Goal: Task Accomplishment & Management: Use online tool/utility

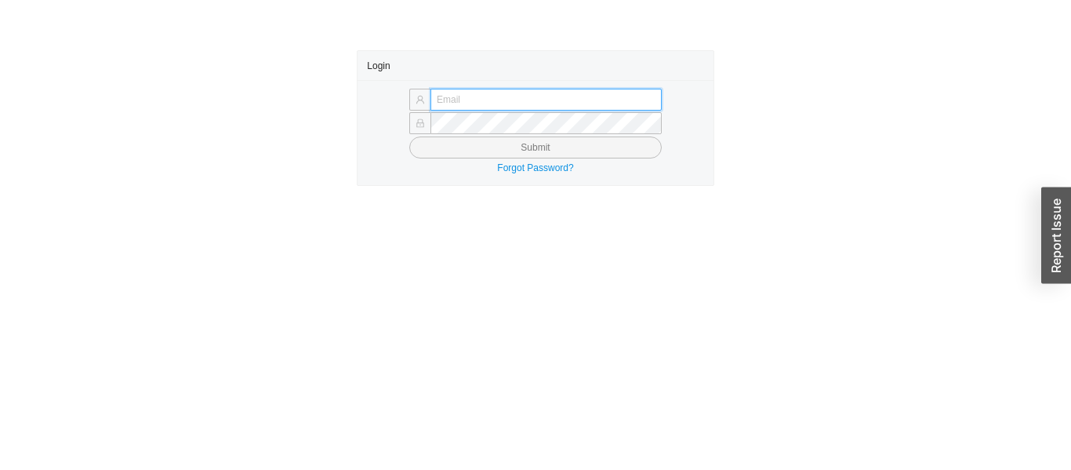
type input "issac@asbathnj.com"
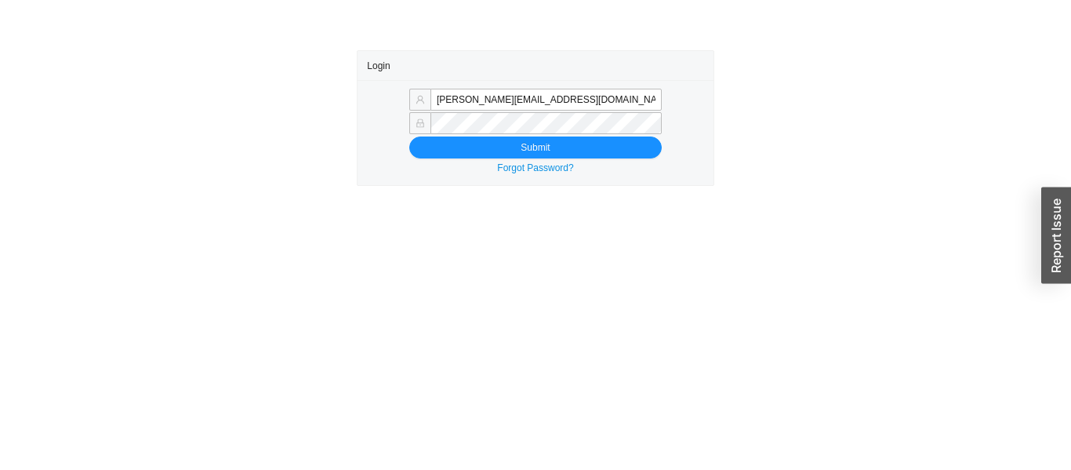
click at [409, 136] on button "Submit" at bounding box center [535, 147] width 252 height 22
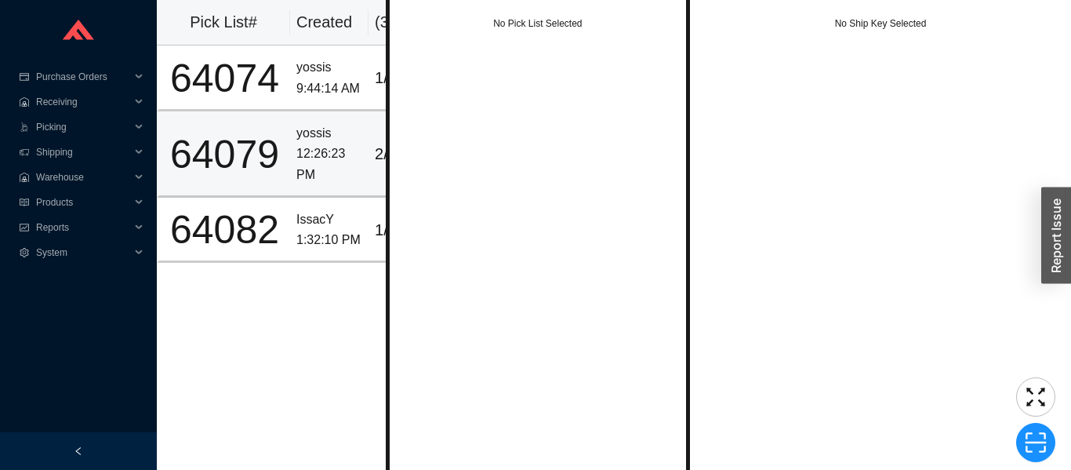
scroll to position [0, 57]
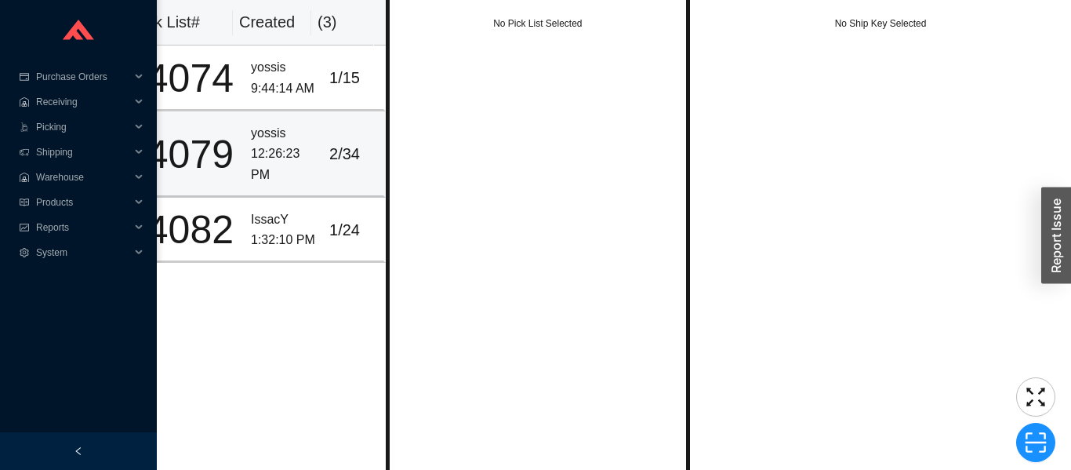
click at [260, 223] on div "IssacY" at bounding box center [284, 219] width 66 height 21
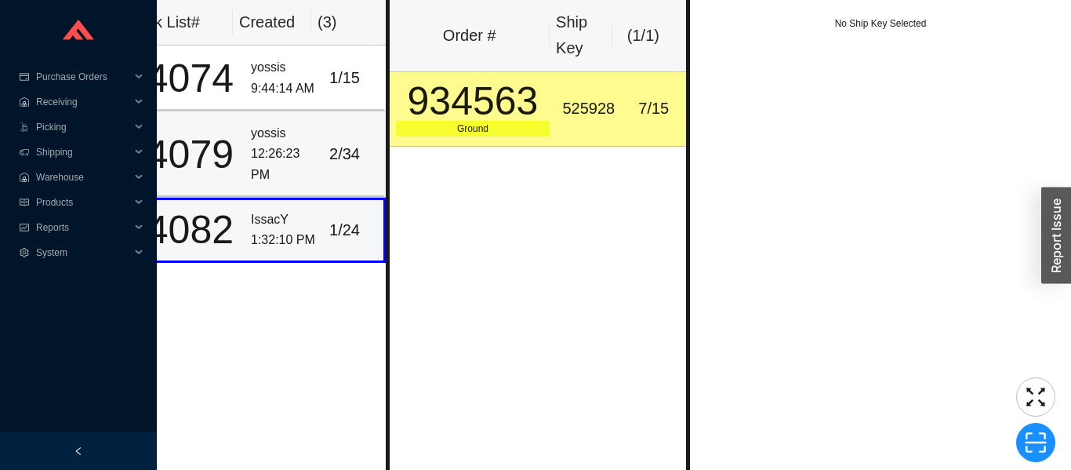
click at [251, 162] on div "12:26:23 PM" at bounding box center [284, 164] width 66 height 42
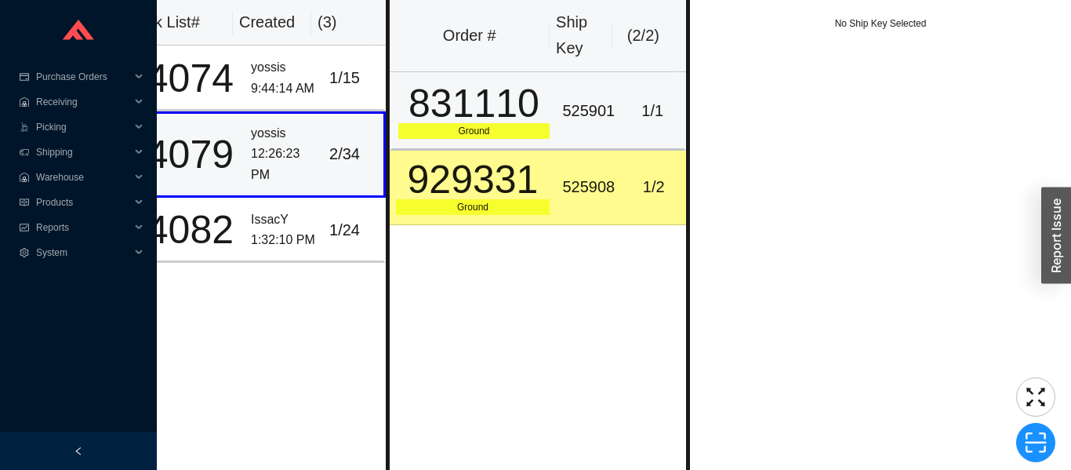
click at [485, 129] on div "Ground" at bounding box center [474, 131] width 152 height 16
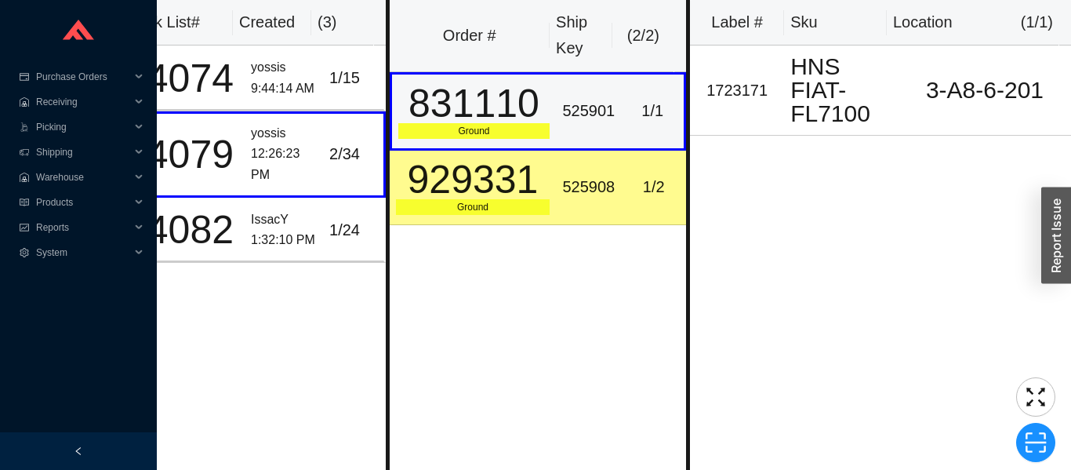
click at [478, 192] on div "929331" at bounding box center [473, 179] width 154 height 39
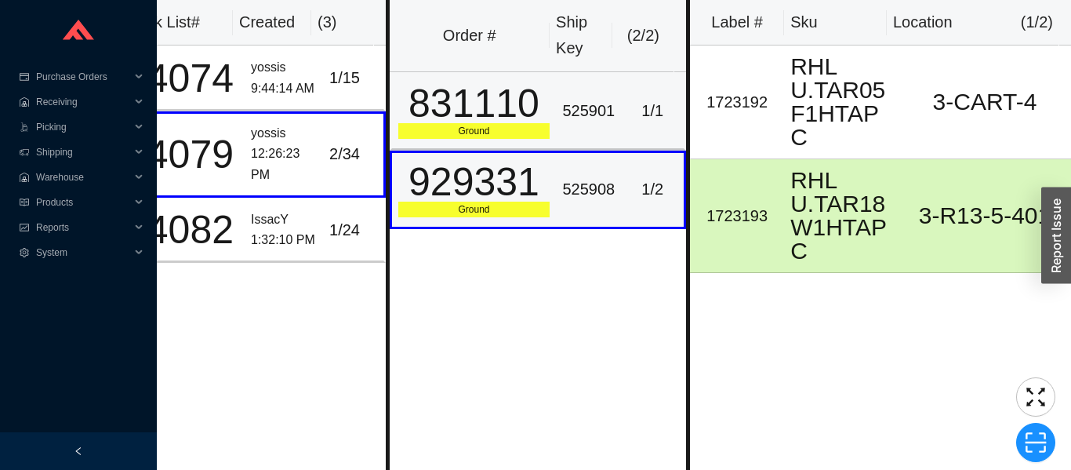
click at [463, 146] on td "831110 Ground" at bounding box center [473, 111] width 167 height 78
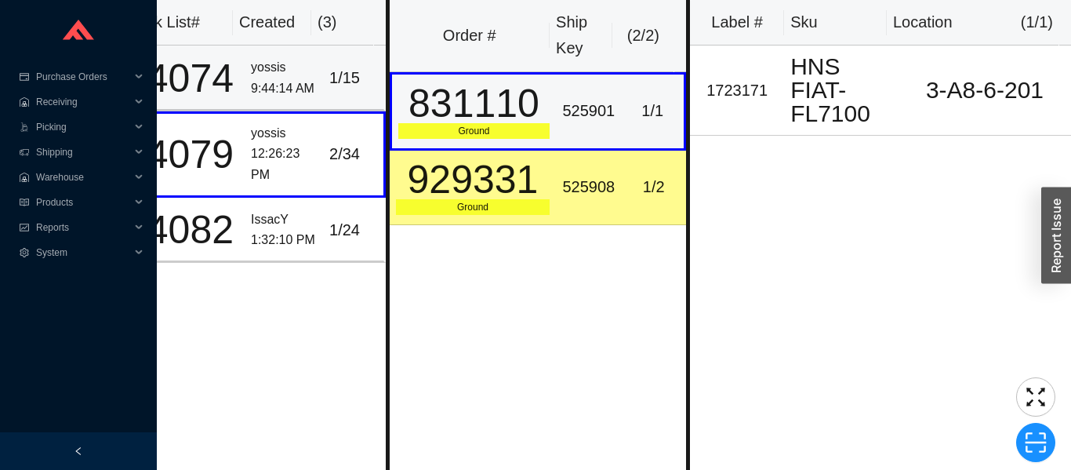
click at [300, 65] on div "yossis" at bounding box center [284, 67] width 66 height 21
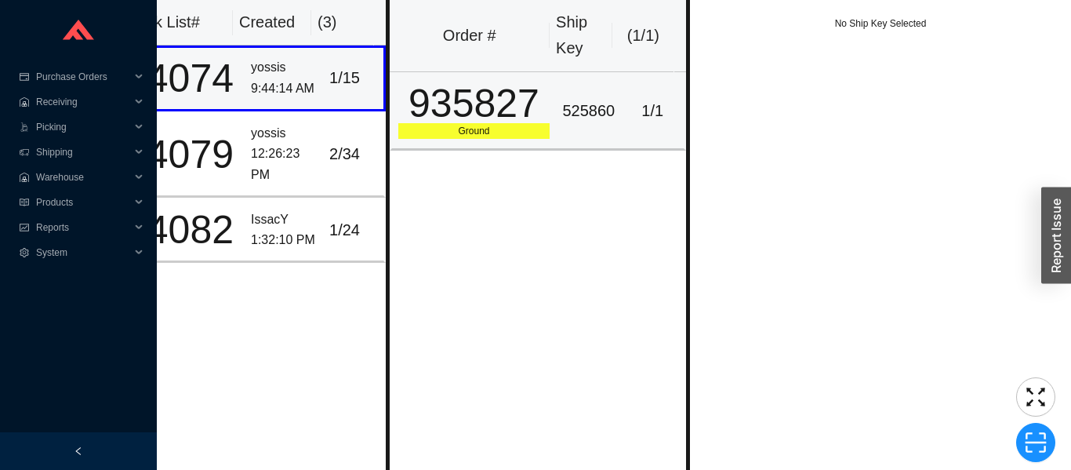
click at [496, 137] on div "Ground" at bounding box center [474, 131] width 152 height 16
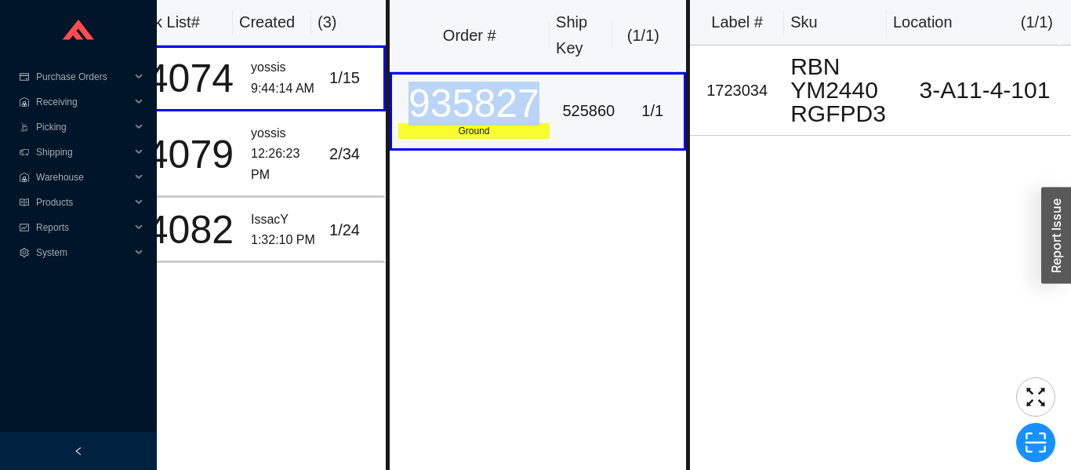
copy div "935827"
click at [50, 122] on span "Picking" at bounding box center [83, 126] width 94 height 25
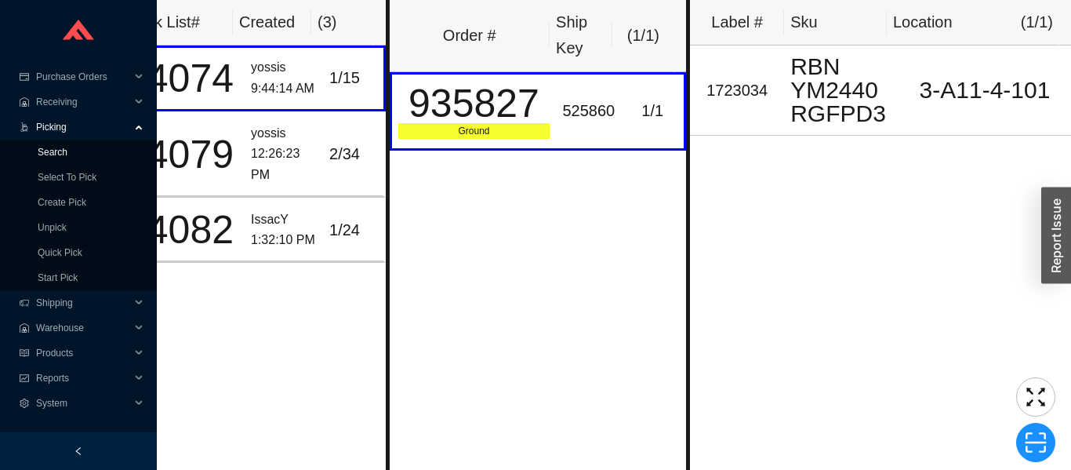
click at [53, 150] on link "Search" at bounding box center [53, 152] width 30 height 11
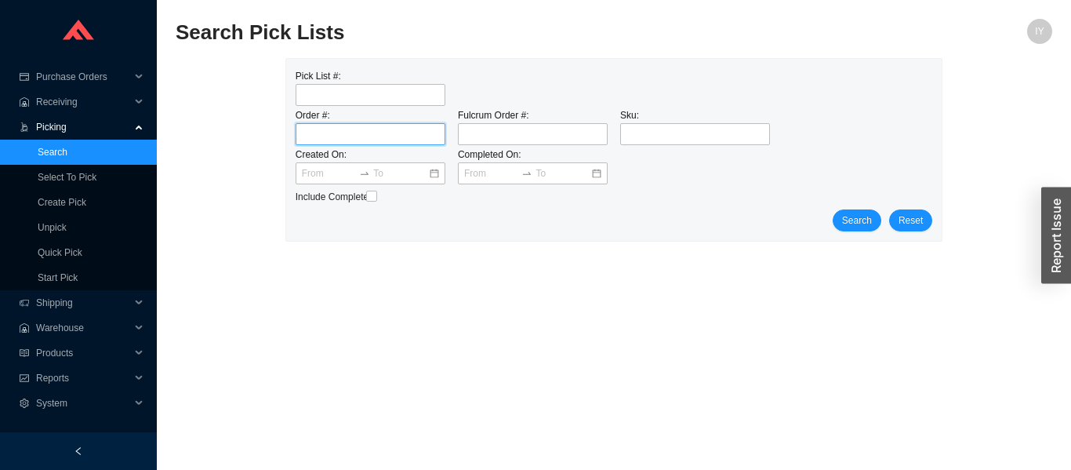
paste input "935827"
type input "935827"
click at [370, 198] on input "checkbox" at bounding box center [371, 196] width 11 height 11
checkbox input "true"
click at [851, 221] on span "Search" at bounding box center [857, 220] width 30 height 16
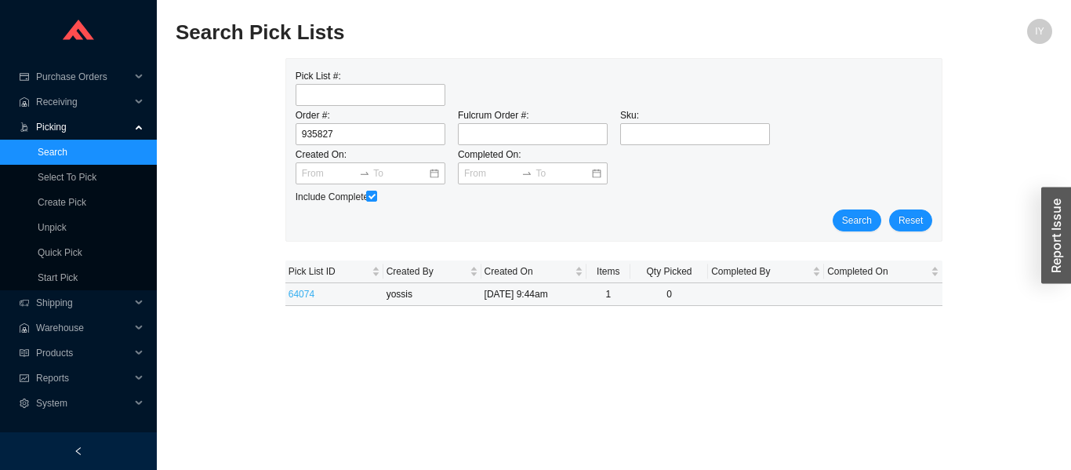
click at [307, 296] on link "64074" at bounding box center [302, 294] width 26 height 11
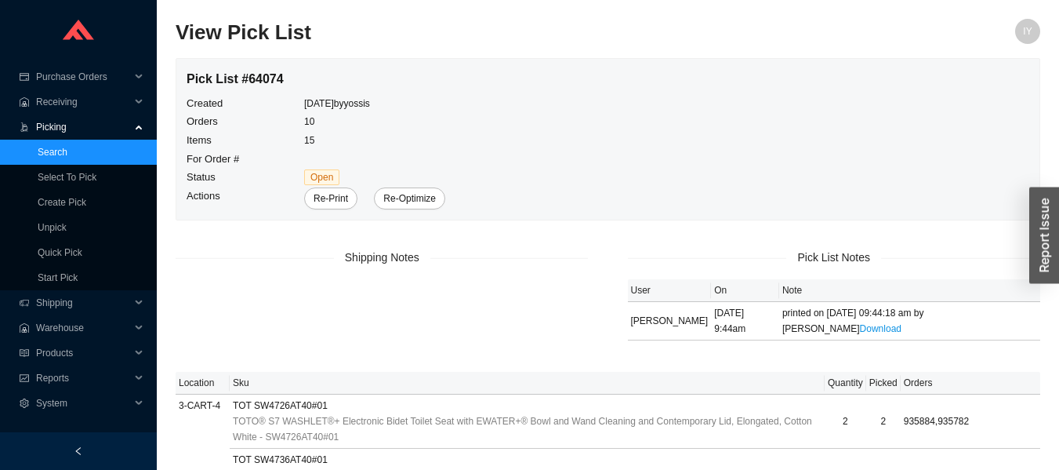
click at [335, 198] on span "Re-Print" at bounding box center [331, 199] width 34 height 16
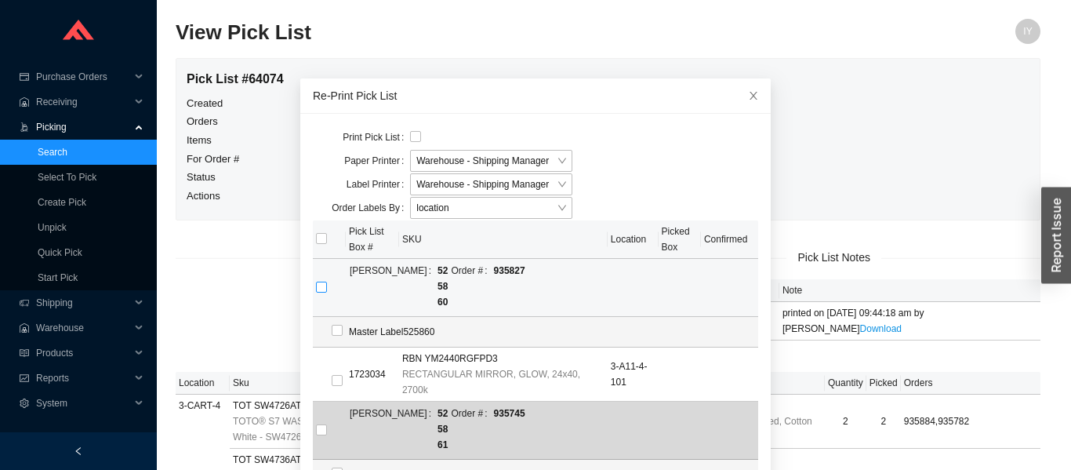
click at [316, 281] on input "checkbox" at bounding box center [321, 286] width 11 height 11
checkbox input "true"
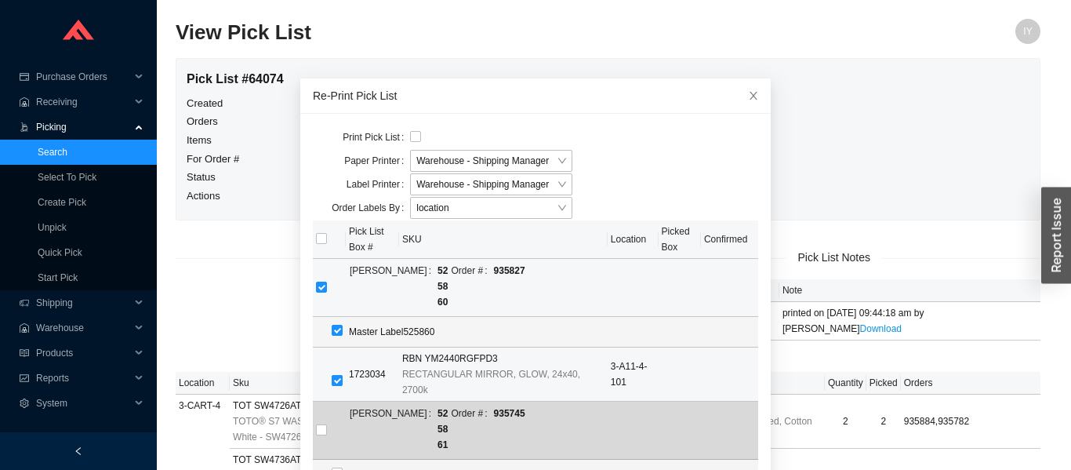
click at [332, 375] on input "checkbox" at bounding box center [337, 380] width 11 height 11
checkbox input "false"
click at [317, 281] on input "checkbox" at bounding box center [321, 286] width 11 height 11
checkbox input "true"
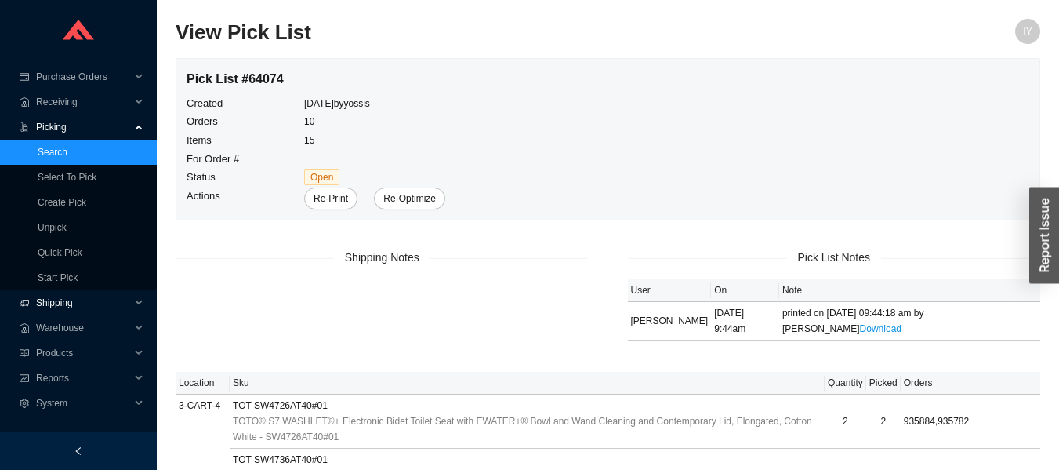
click at [45, 303] on span "Shipping" at bounding box center [83, 302] width 94 height 25
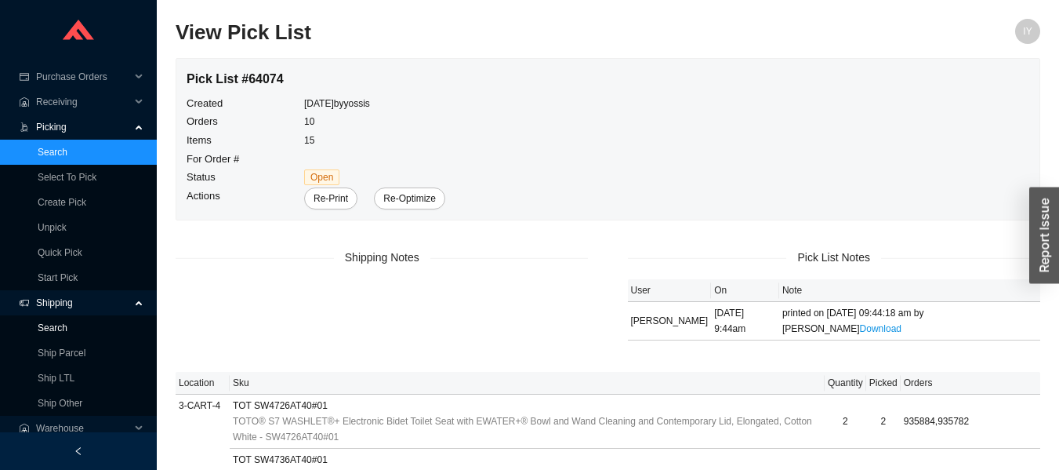
click at [60, 325] on link "Search" at bounding box center [53, 327] width 30 height 11
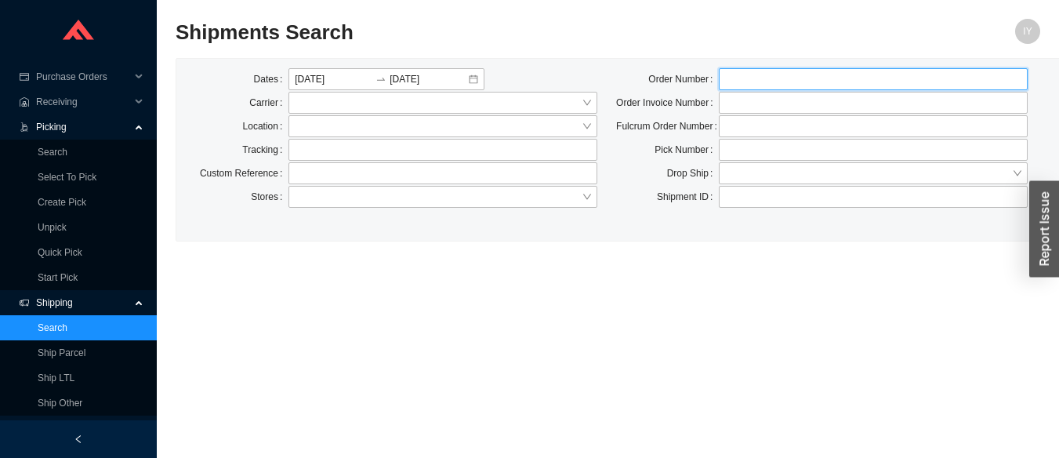
click at [762, 78] on input "tel" at bounding box center [873, 79] width 309 height 22
type input "934340"
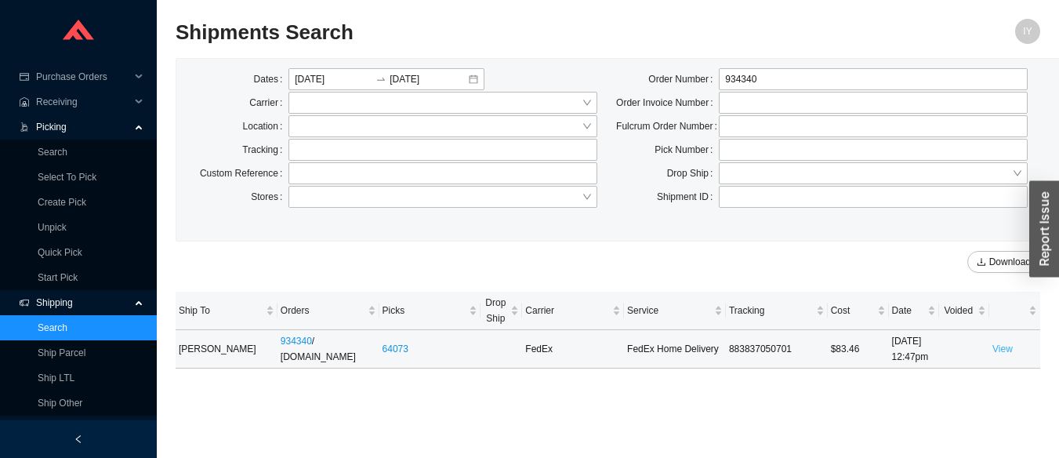
click at [998, 349] on link "View" at bounding box center [1003, 348] width 20 height 11
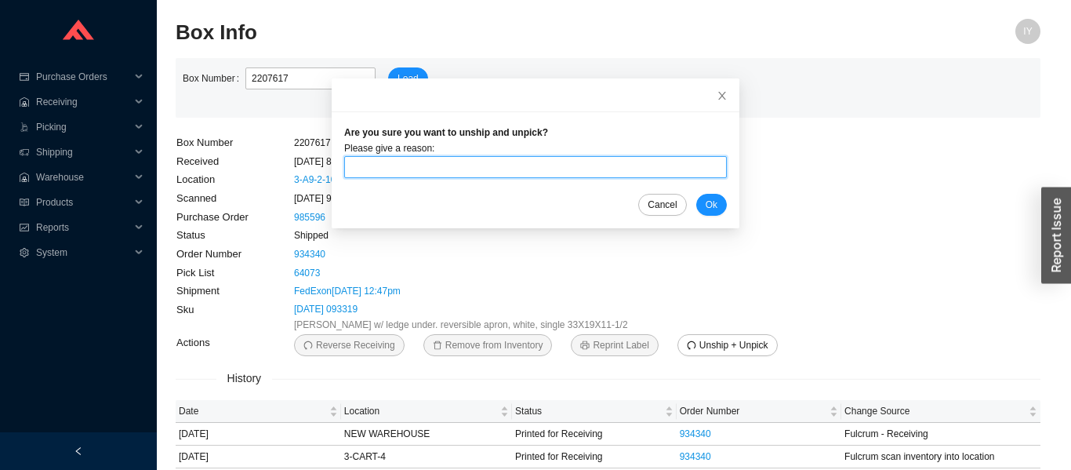
click at [532, 164] on input "text" at bounding box center [535, 167] width 383 height 22
type input "unpick"
click at [706, 205] on span "Ok" at bounding box center [712, 205] width 12 height 16
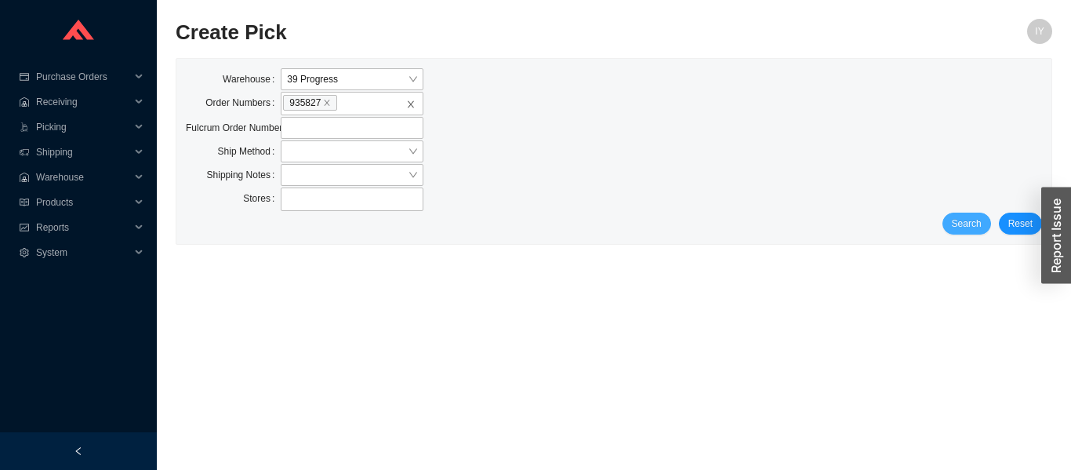
click at [955, 222] on button "Search" at bounding box center [966, 223] width 49 height 22
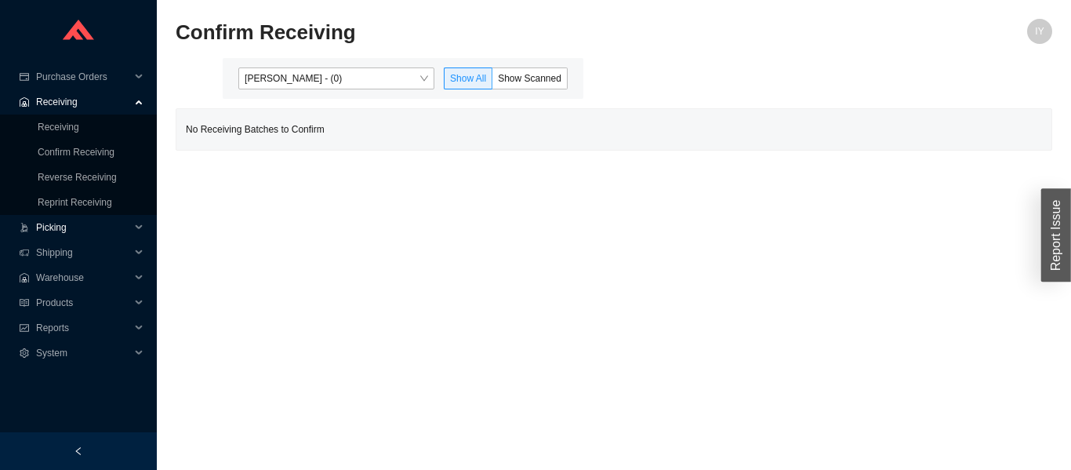
click at [43, 223] on span "Picking" at bounding box center [83, 227] width 94 height 25
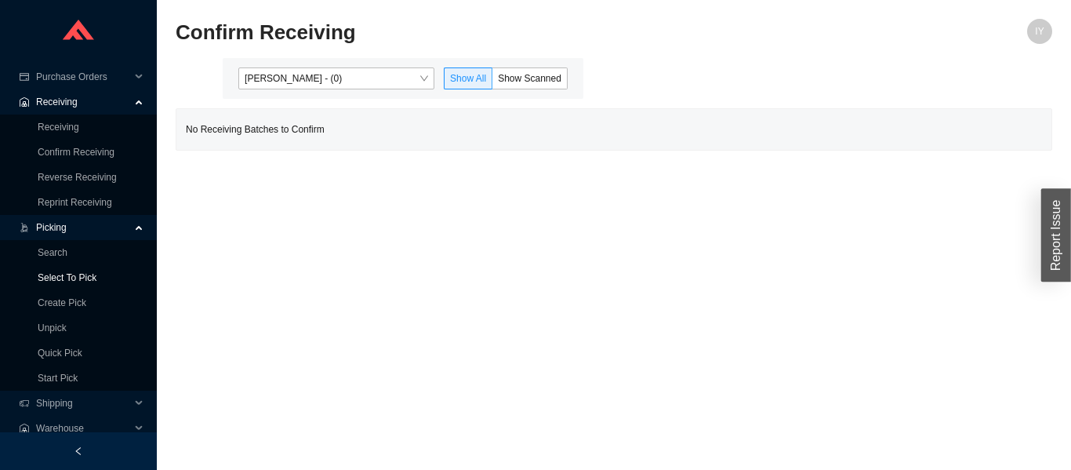
click at [52, 274] on link "Select To Pick" at bounding box center [67, 277] width 59 height 11
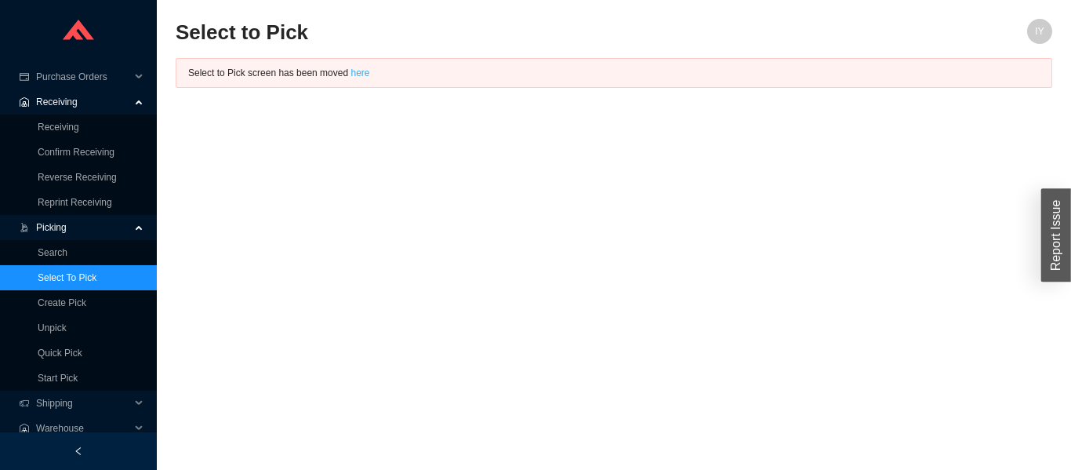
click at [354, 74] on link "here" at bounding box center [359, 72] width 19 height 11
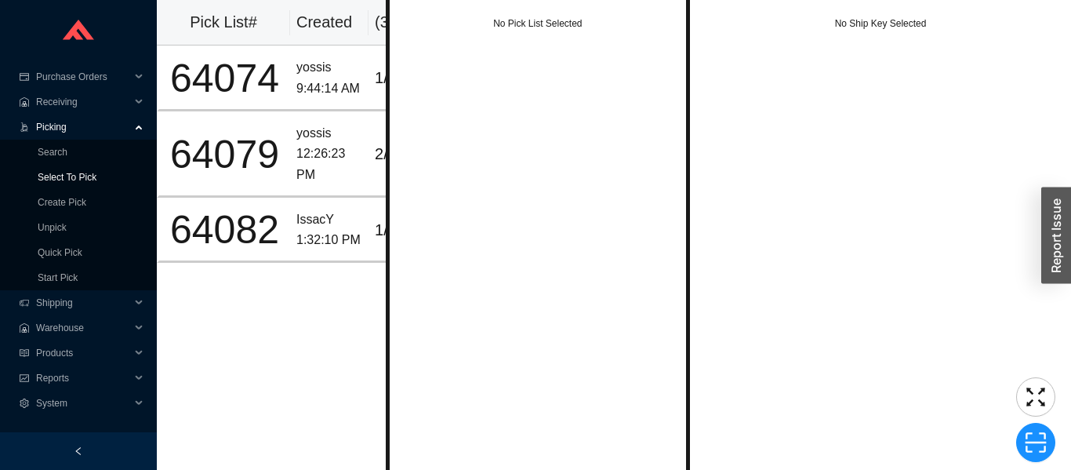
click at [56, 177] on link "Select To Pick" at bounding box center [67, 177] width 59 height 11
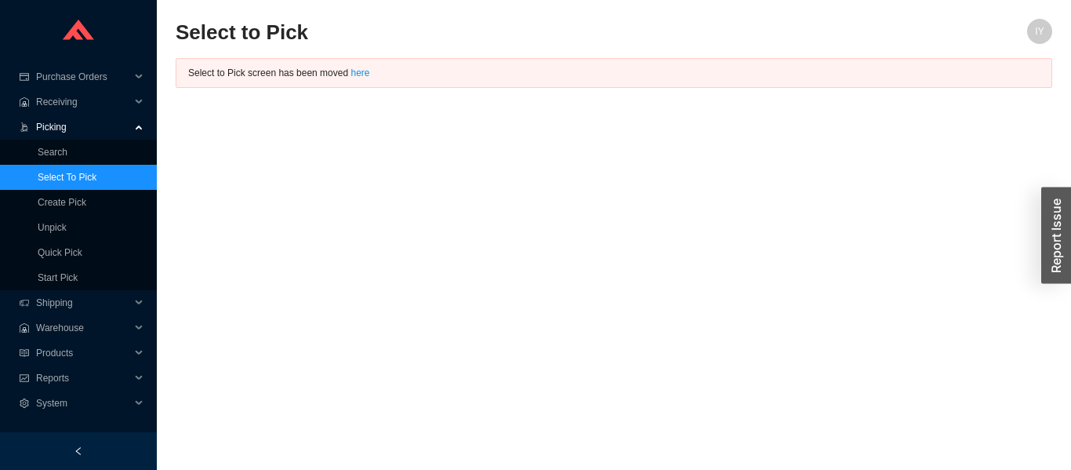
click at [363, 74] on link "here" at bounding box center [359, 72] width 19 height 11
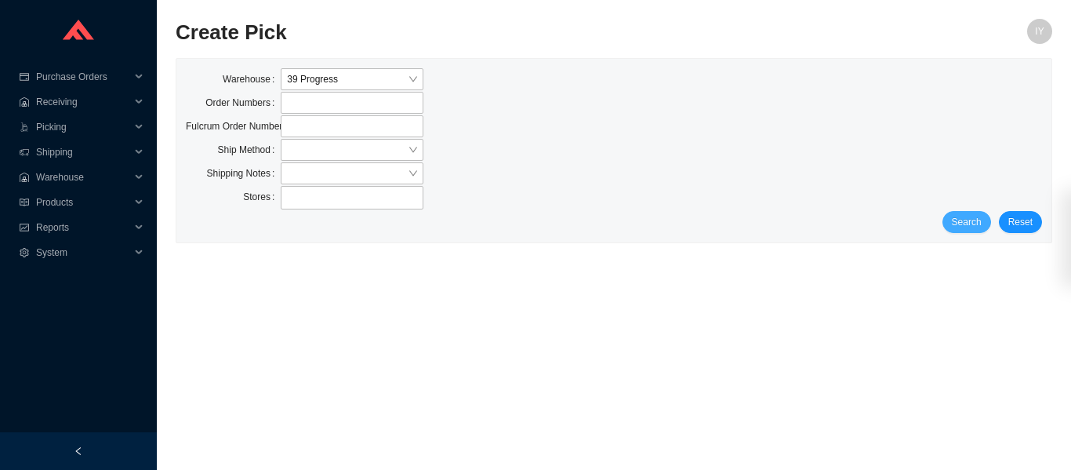
click at [964, 216] on span "Search" at bounding box center [967, 222] width 30 height 16
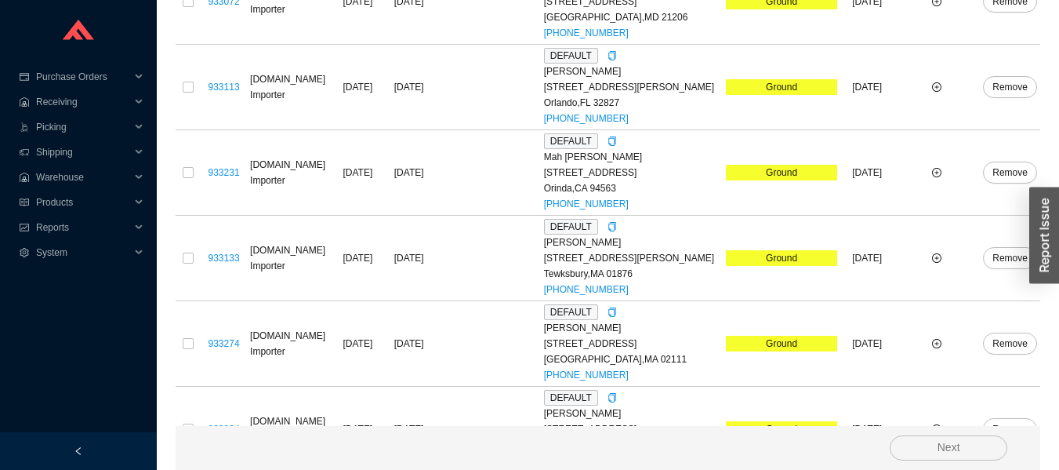
scroll to position [2879, 0]
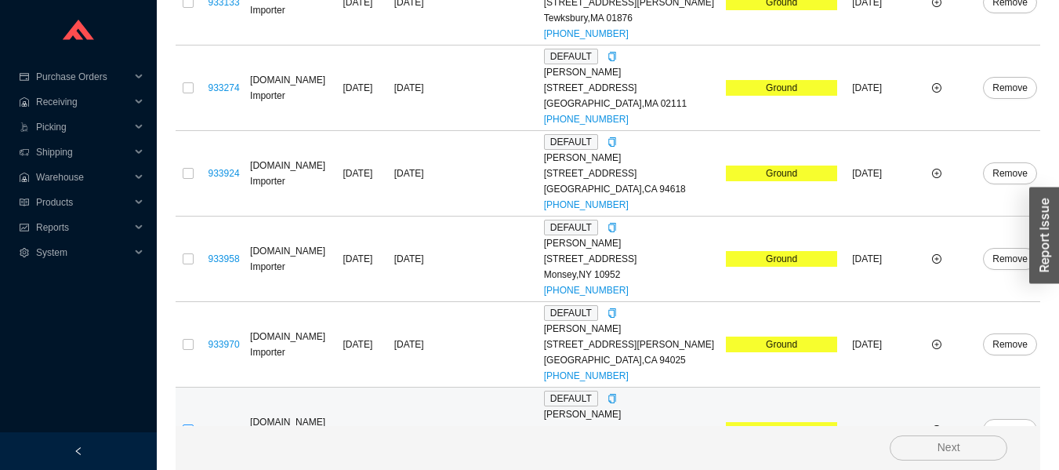
click at [190, 424] on input "checkbox" at bounding box center [188, 429] width 11 height 11
checkbox input "true"
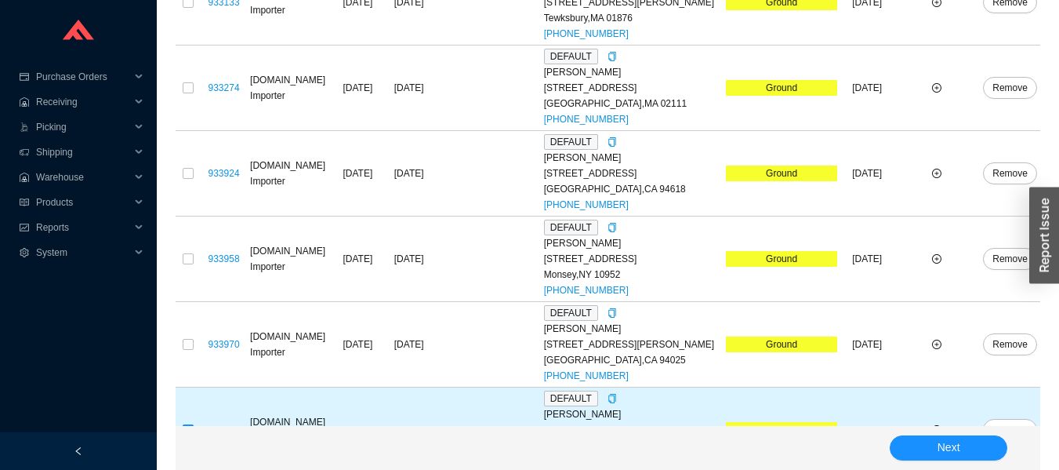
click at [953, 442] on span "Next" at bounding box center [949, 447] width 23 height 18
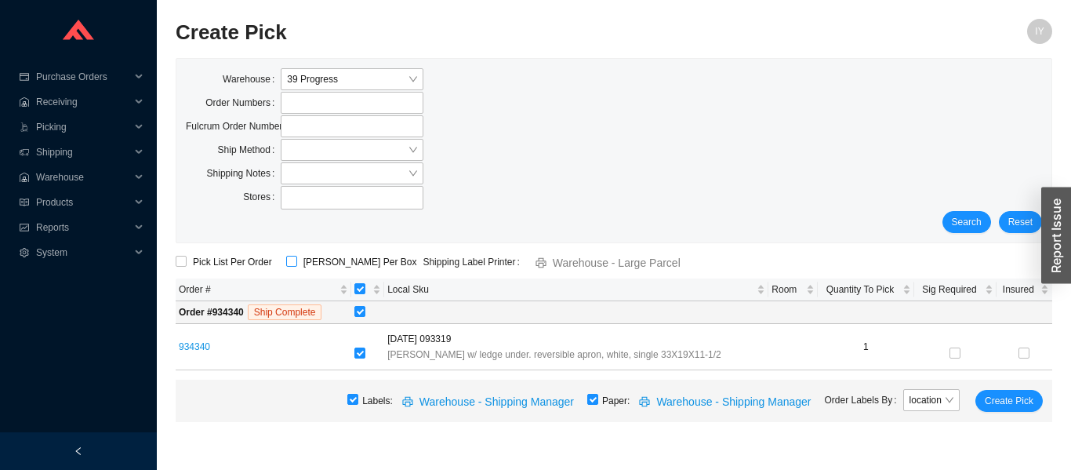
click at [288, 262] on input "ShipKey Per Box" at bounding box center [291, 261] width 11 height 11
checkbox input "true"
click at [597, 397] on input "checkbox" at bounding box center [592, 399] width 11 height 11
checkbox input "false"
click at [1004, 403] on span "Create Pick" at bounding box center [1009, 401] width 49 height 16
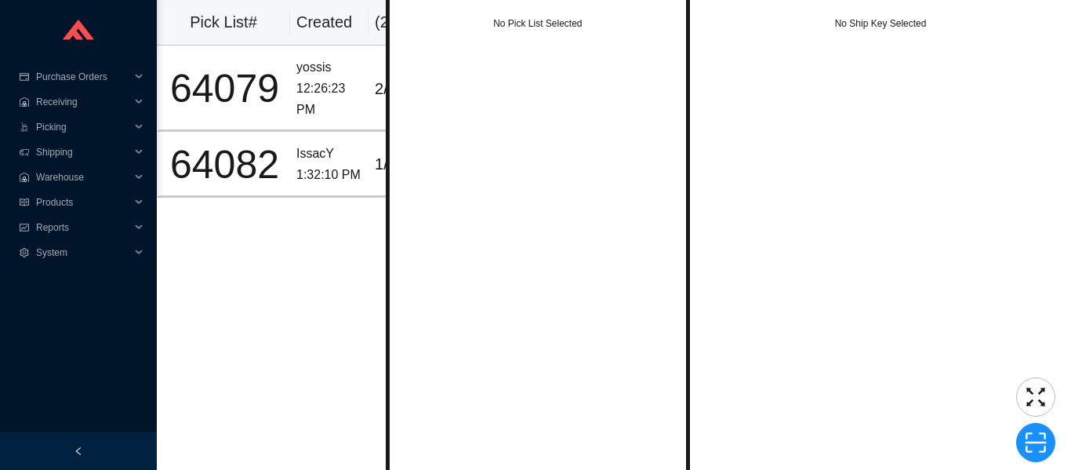
scroll to position [0, 57]
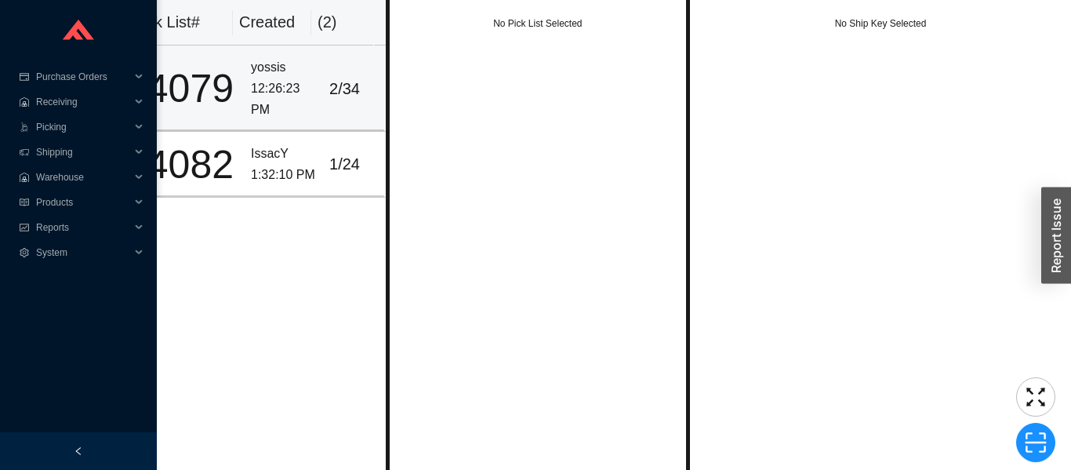
click at [292, 85] on div "12:26:23 PM" at bounding box center [284, 99] width 66 height 42
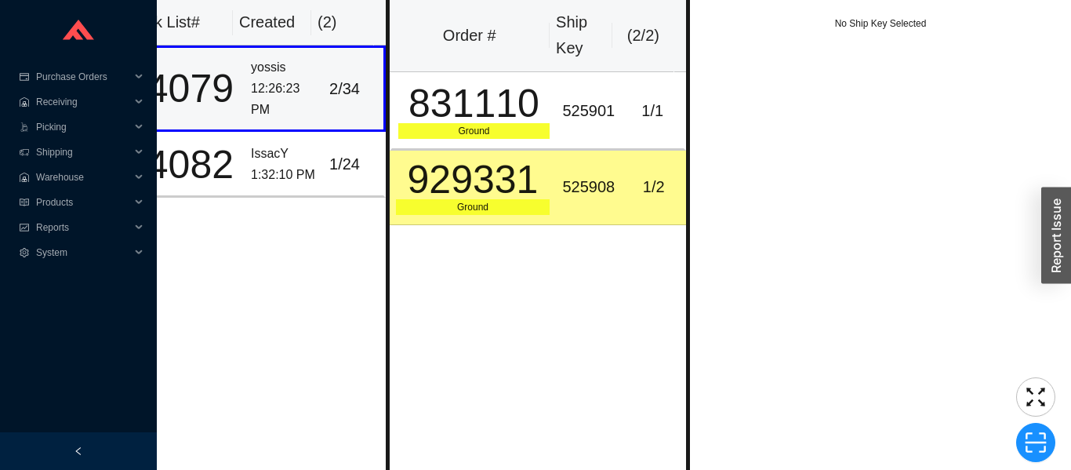
click at [478, 130] on div "Ground" at bounding box center [474, 131] width 152 height 16
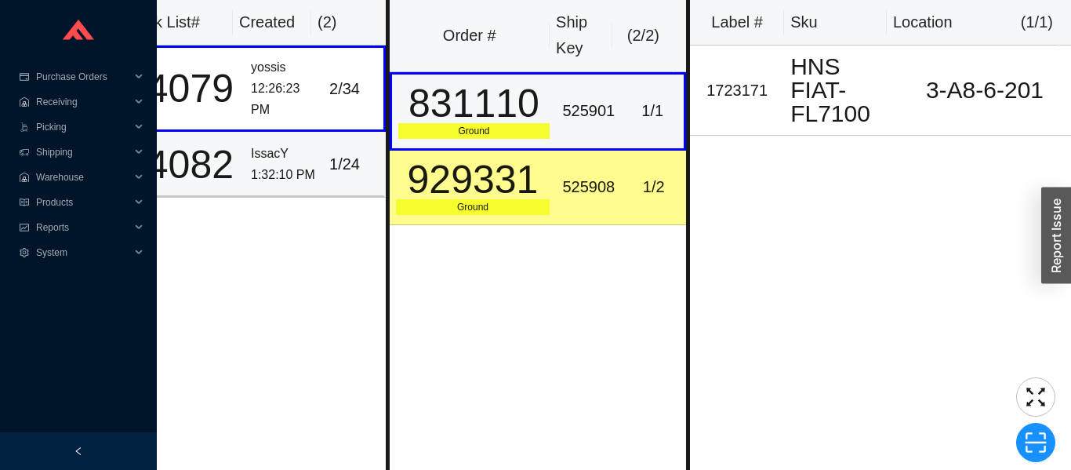
click at [340, 162] on div "1 / 24" at bounding box center [353, 164] width 48 height 26
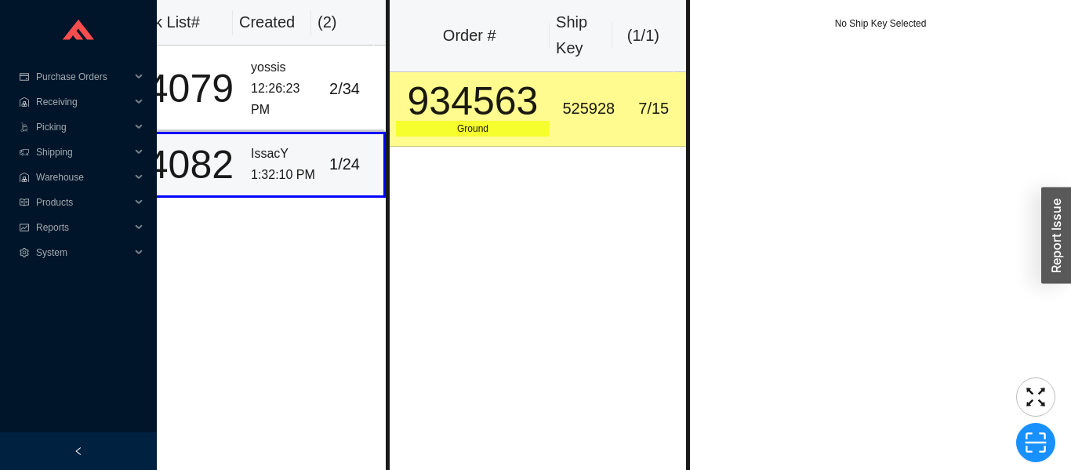
click at [486, 106] on div "934563" at bounding box center [473, 101] width 154 height 39
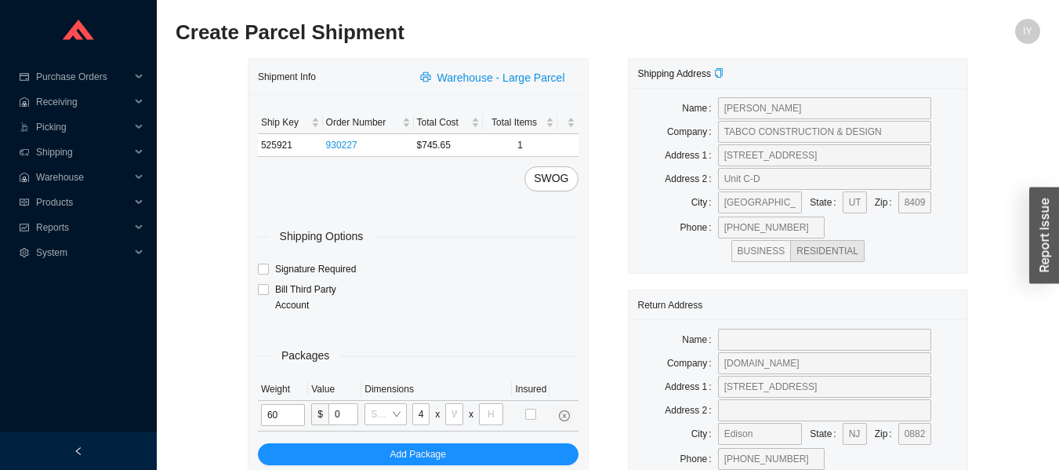
scroll to position [0, 5]
type input "47"
type input "25"
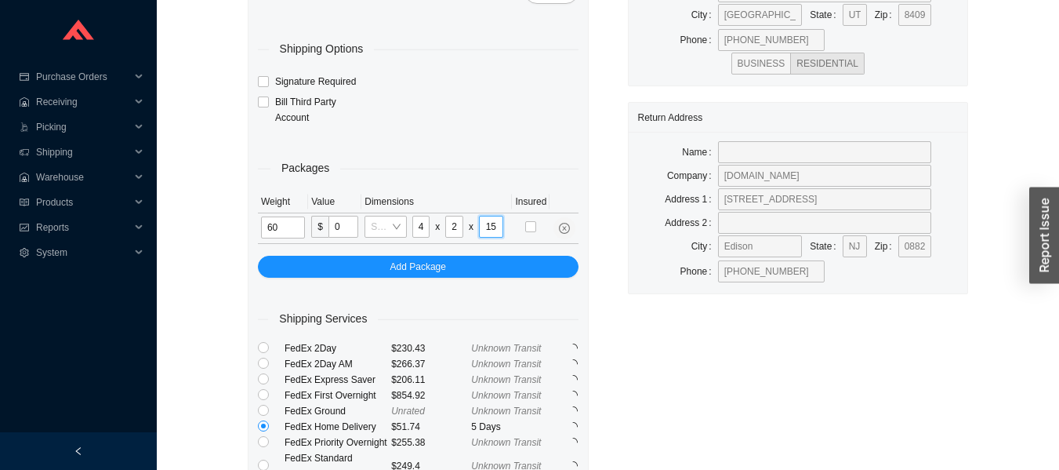
scroll to position [202, 0]
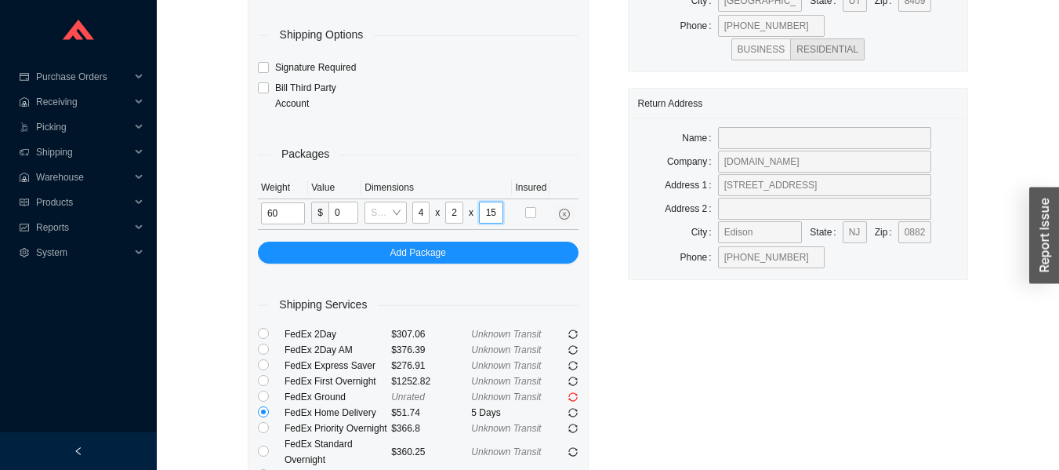
type input "15"
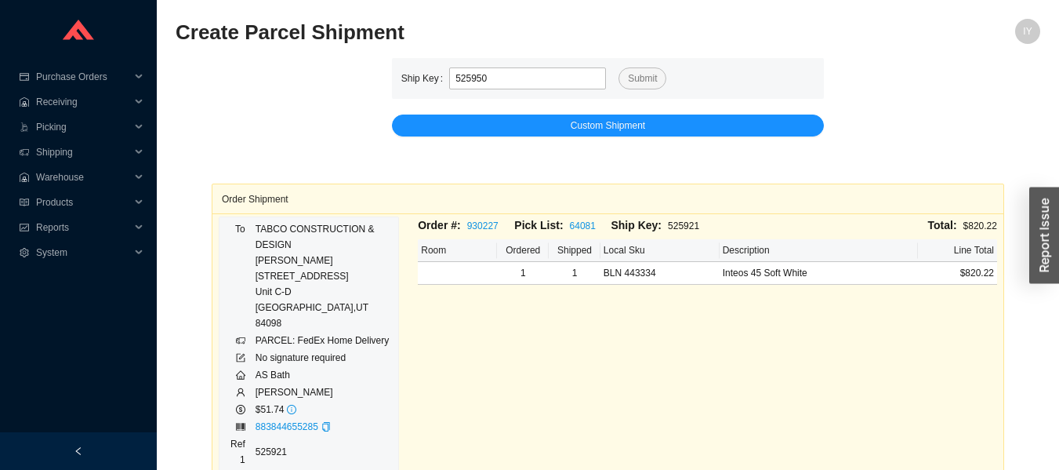
type input "525950"
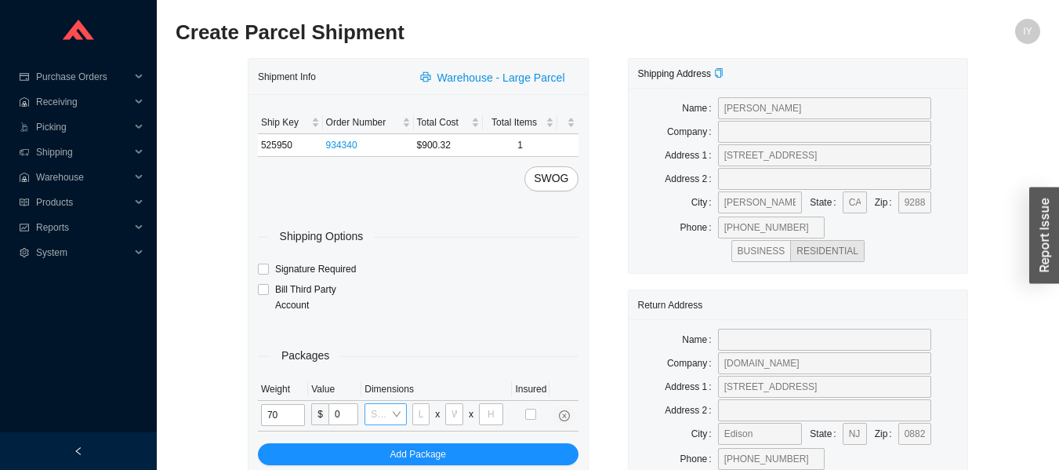
type input "70"
click at [382, 411] on input "search" at bounding box center [381, 414] width 20 height 20
type input "sb"
click at [394, 431] on div "C-ASB1" at bounding box center [389, 442] width 46 height 22
type input "40"
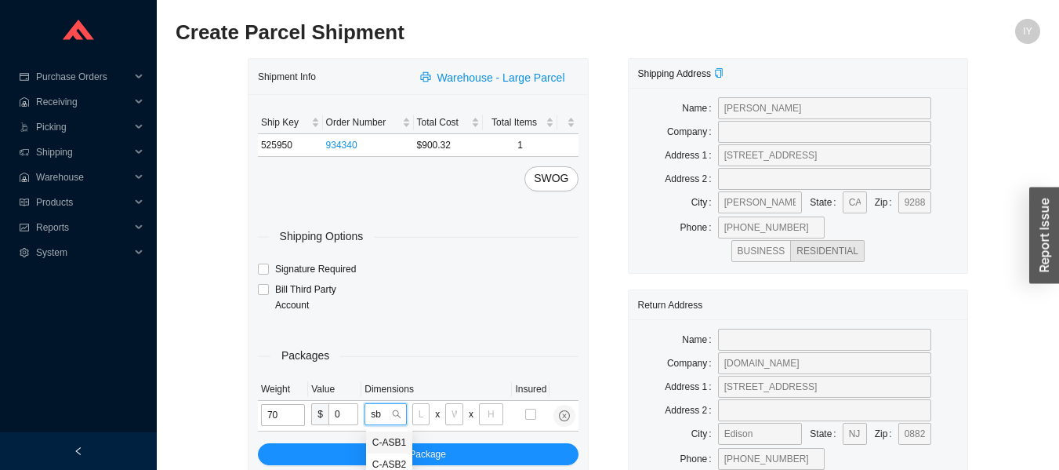
type input "24"
type input "15"
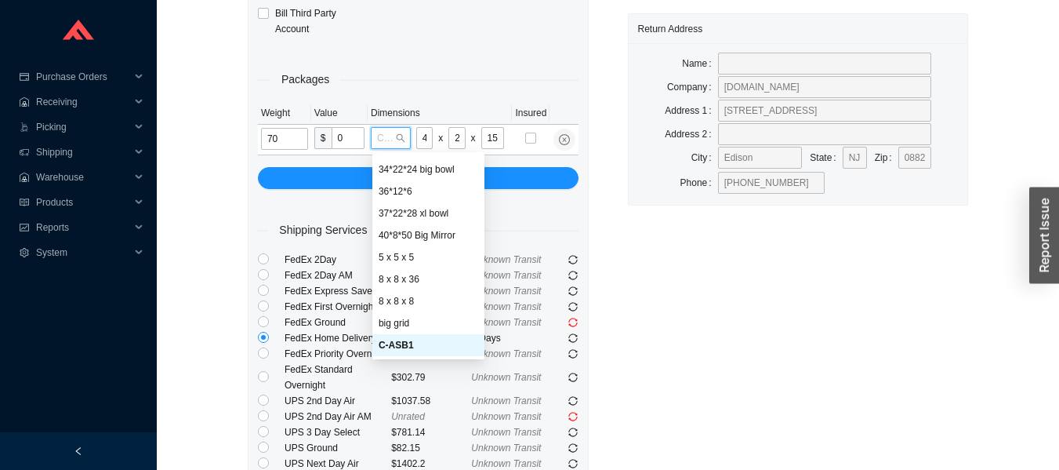
scroll to position [391, 0]
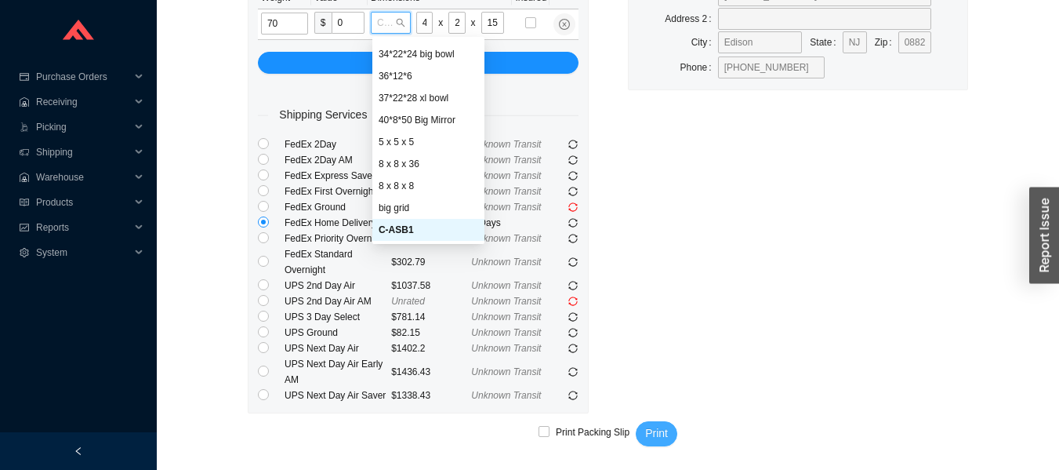
click at [658, 435] on span "Print" at bounding box center [656, 433] width 23 height 18
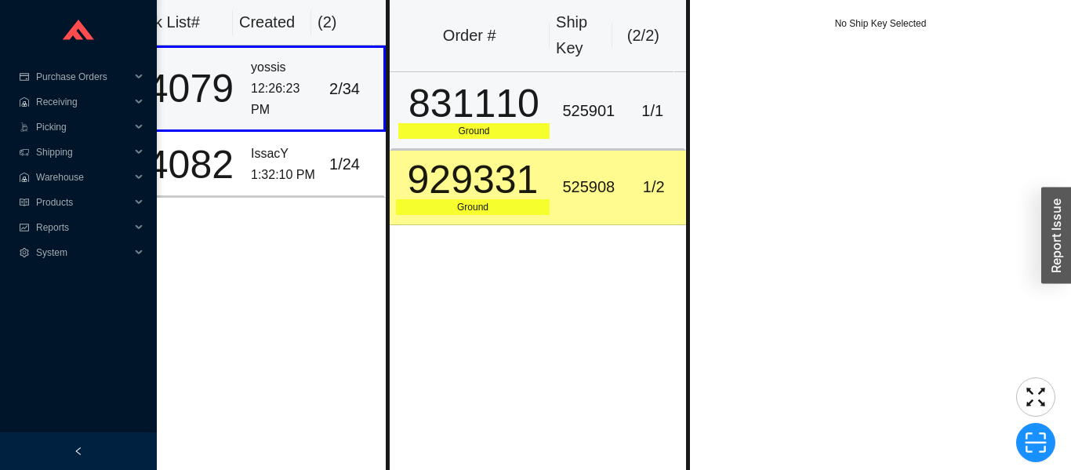
click at [452, 118] on div "831110" at bounding box center [474, 103] width 152 height 39
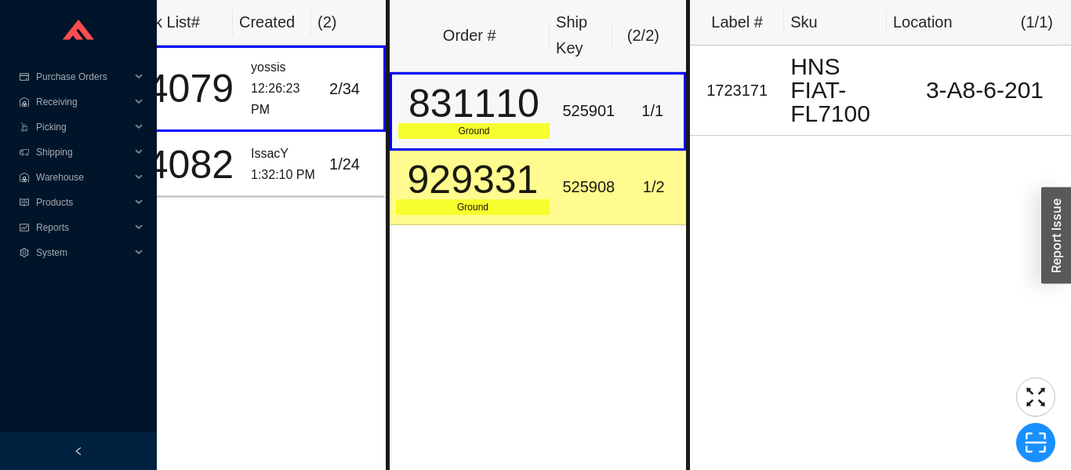
click at [541, 185] on div "929331" at bounding box center [473, 179] width 154 height 39
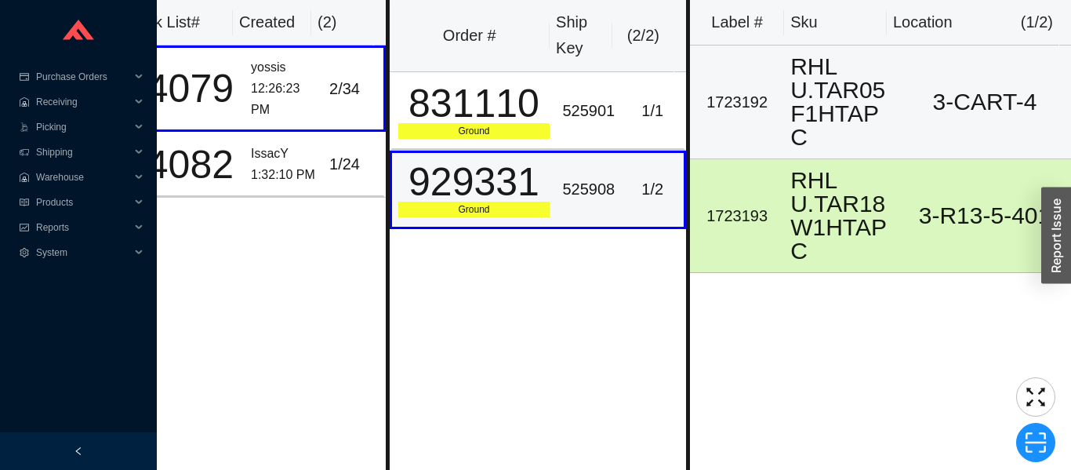
click at [750, 105] on div "1723192" at bounding box center [737, 102] width 82 height 26
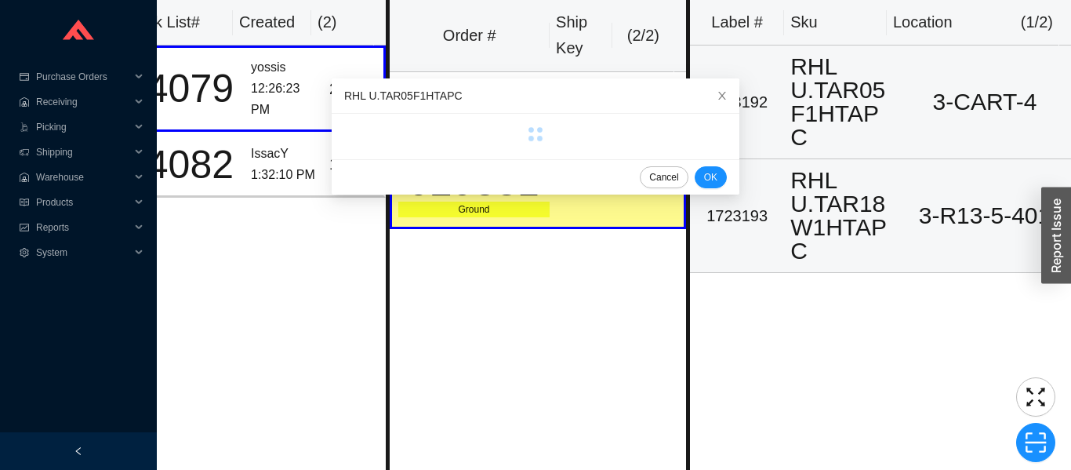
click at [784, 203] on td "RHL U.TAR18W1HTAPC" at bounding box center [841, 216] width 114 height 114
click at [775, 108] on div "1723192" at bounding box center [737, 102] width 82 height 26
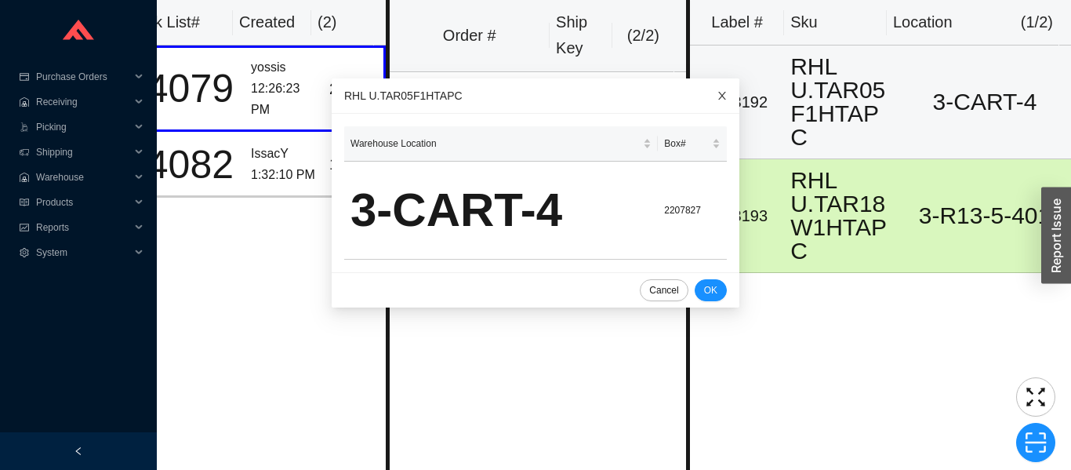
click at [705, 85] on span "Close" at bounding box center [722, 95] width 34 height 34
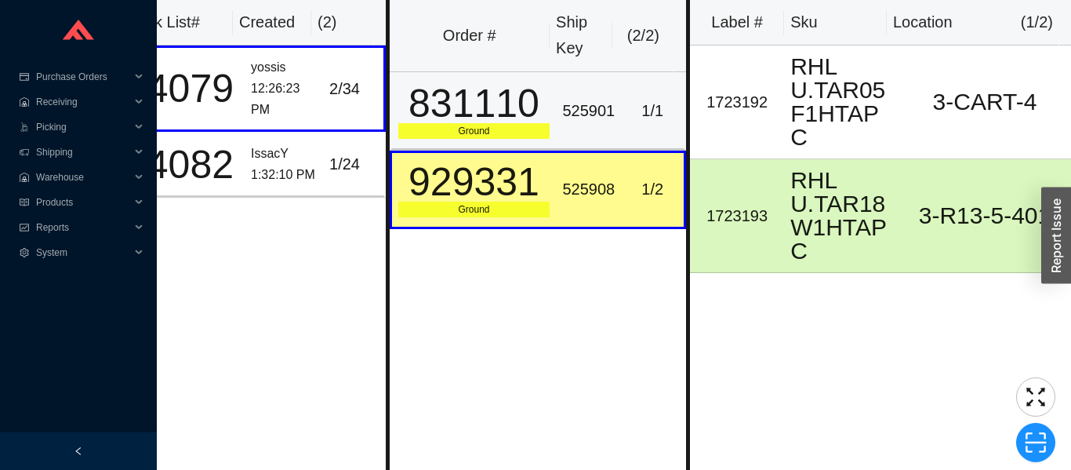
click at [520, 123] on div "831110" at bounding box center [474, 103] width 152 height 39
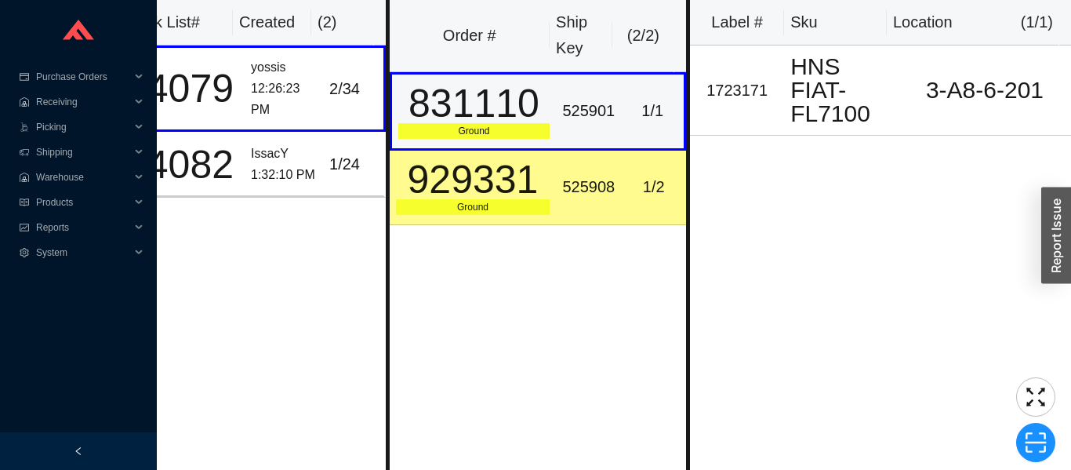
click div "IssacY"
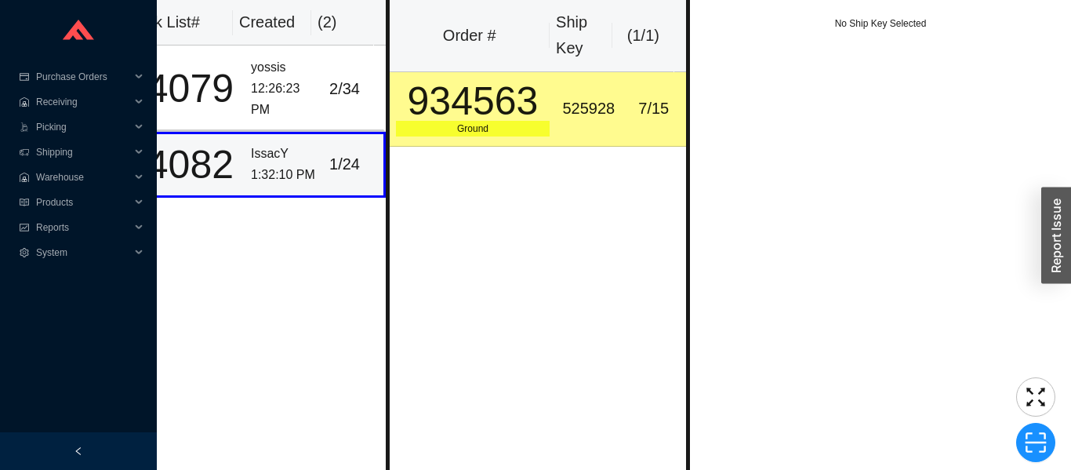
click div "Ground"
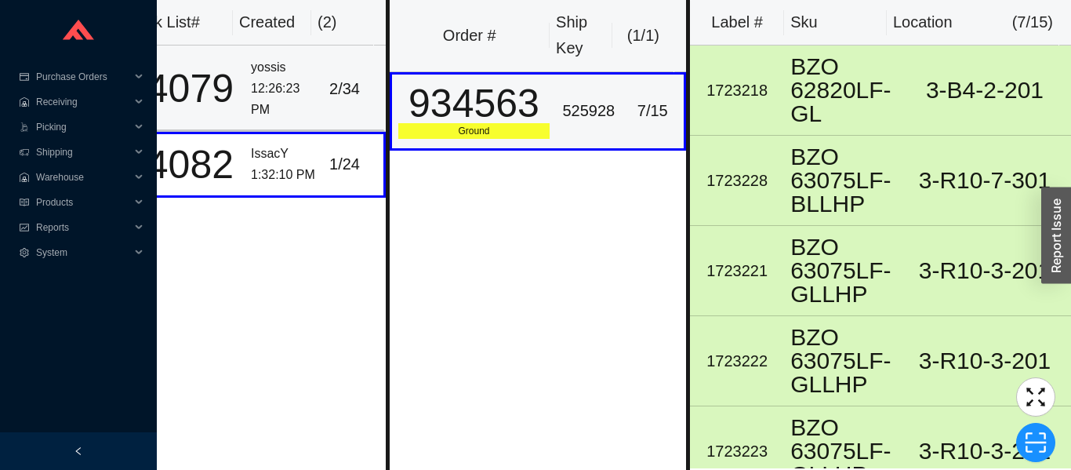
click div "2 / 34"
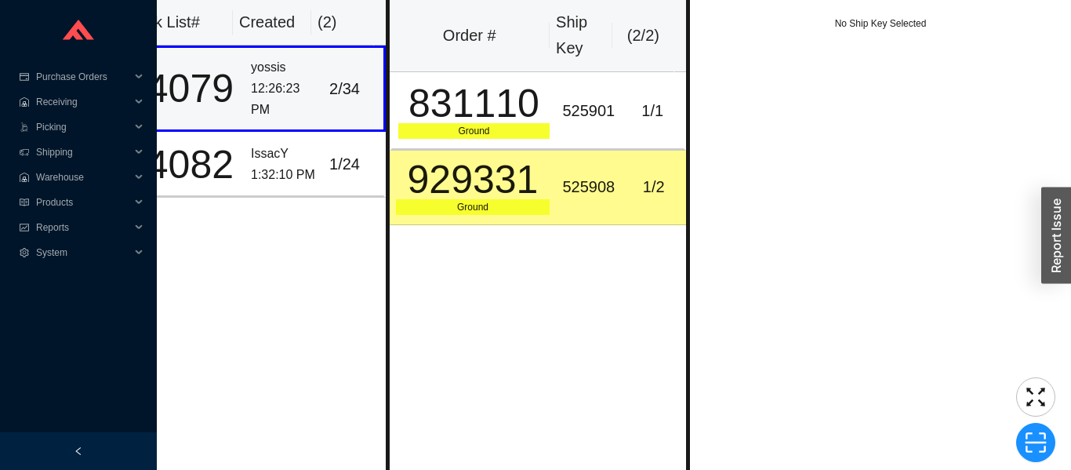
click div "525908"
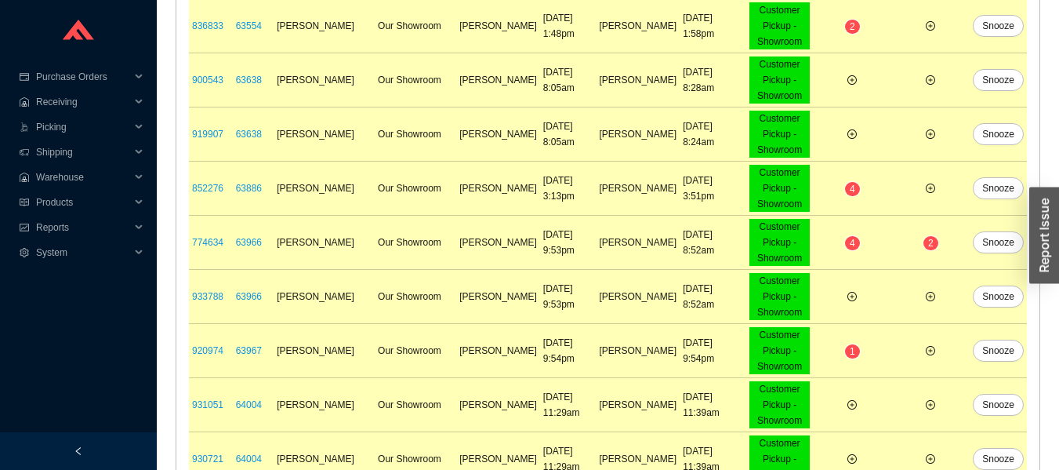
scroll to position [1171, 0]
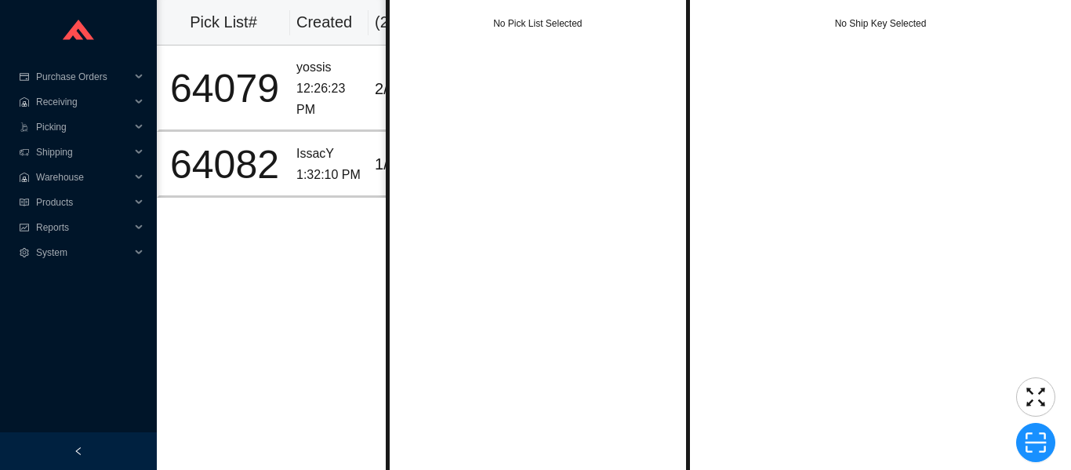
scroll to position [0, 38]
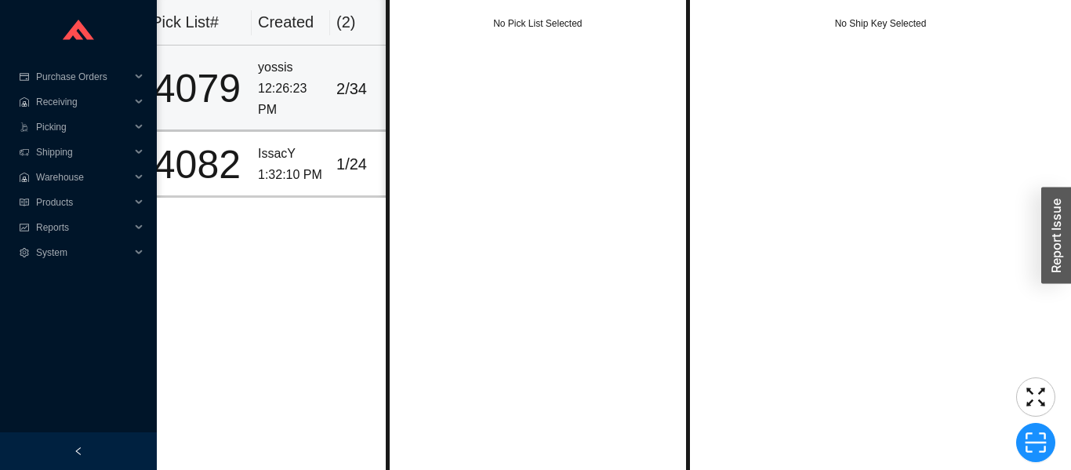
click at [336, 97] on div "2 / 34" at bounding box center [360, 89] width 48 height 26
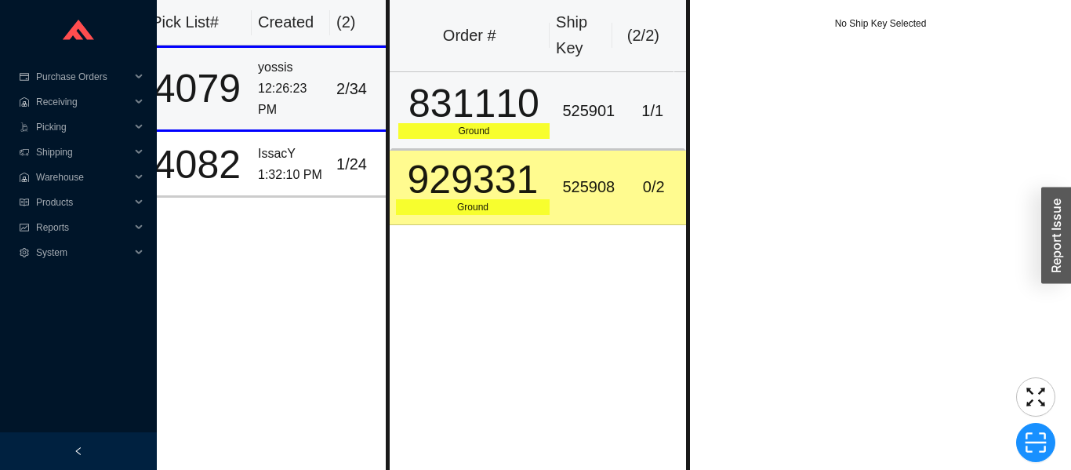
click at [434, 110] on div "831110" at bounding box center [474, 103] width 152 height 39
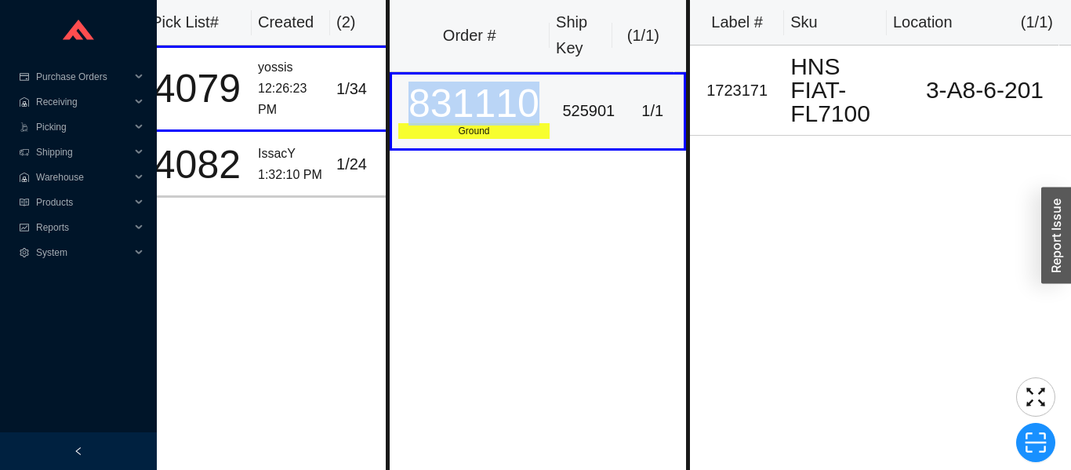
copy div "831110"
